Goal: Navigation & Orientation: Find specific page/section

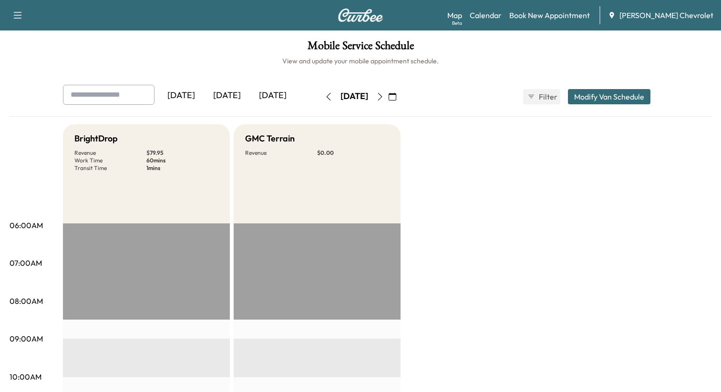
click at [234, 98] on div "[DATE]" at bounding box center [227, 96] width 46 height 22
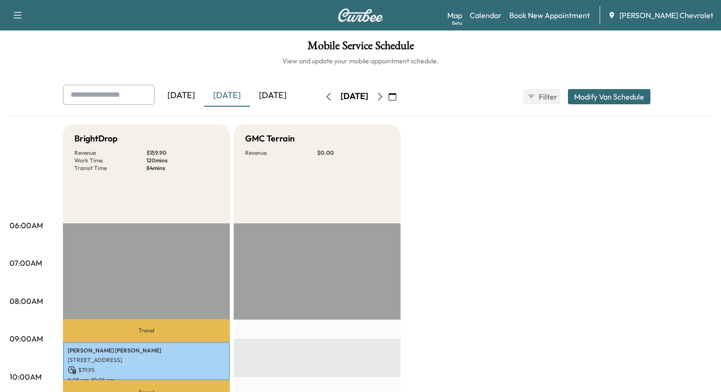
click at [281, 95] on div "[DATE]" at bounding box center [273, 96] width 46 height 22
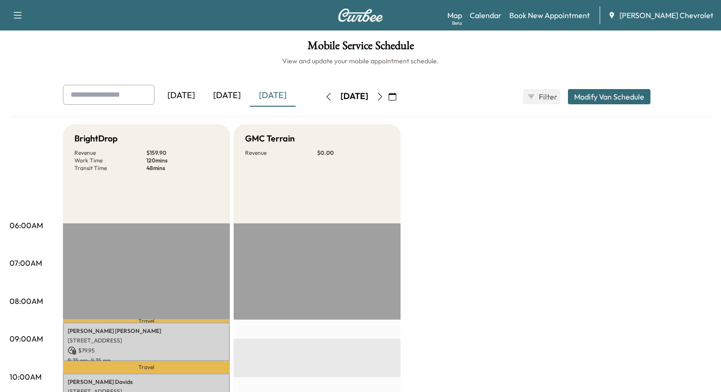
click at [190, 101] on div "[DATE]" at bounding box center [181, 96] width 46 height 22
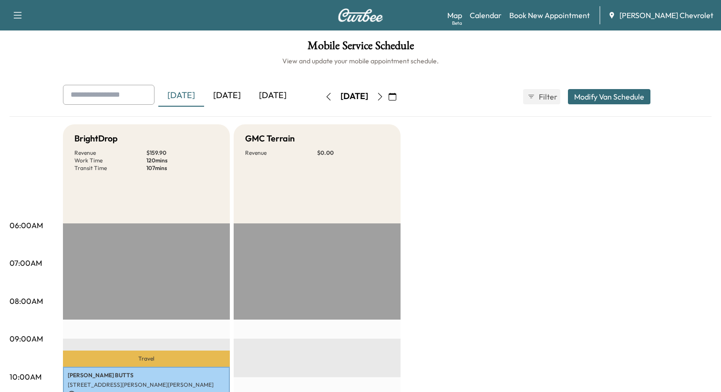
click at [384, 94] on icon "button" at bounding box center [380, 97] width 8 height 8
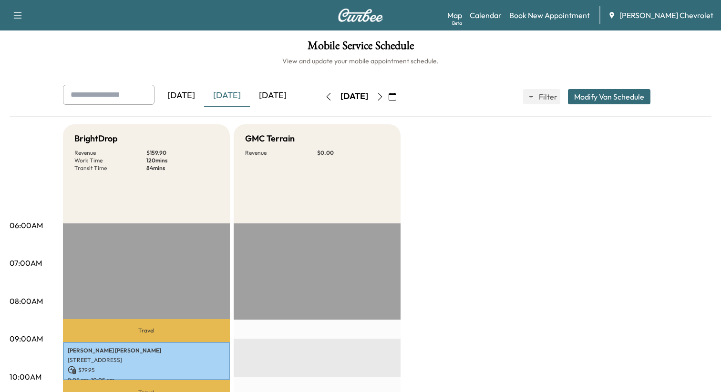
click at [384, 99] on icon "button" at bounding box center [380, 97] width 8 height 8
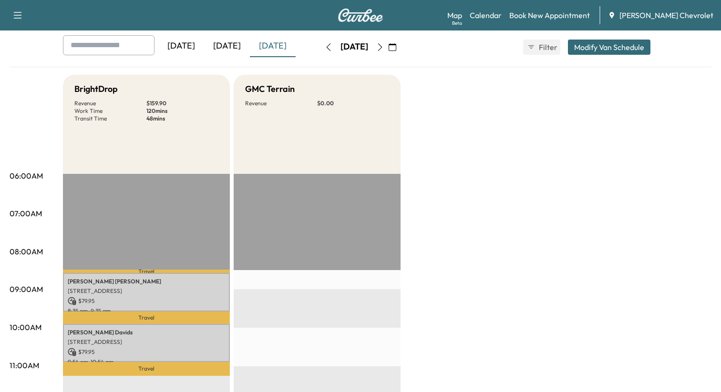
scroll to position [21, 0]
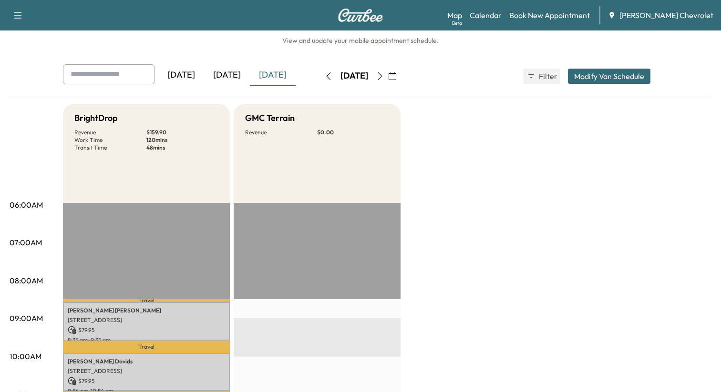
click at [388, 71] on div "[DATE]" at bounding box center [354, 76] width 68 height 15
click at [388, 73] on button "button" at bounding box center [380, 76] width 16 height 15
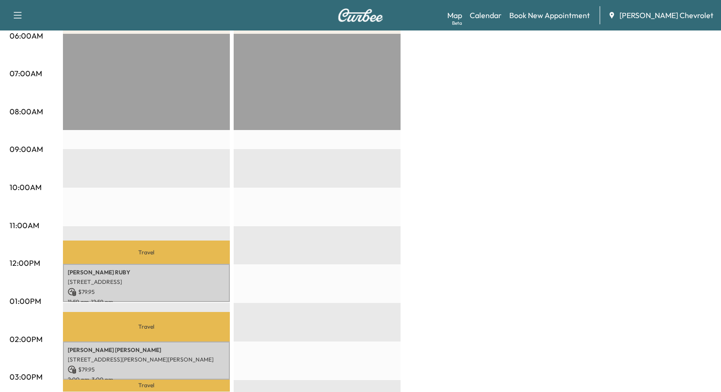
scroll to position [184, 0]
